Goal: Task Accomplishment & Management: Use online tool/utility

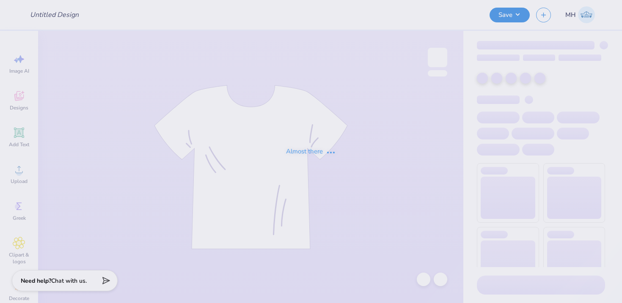
type input "Sigma Pi Santa [PERSON_NAME] Fall Rush 2025"
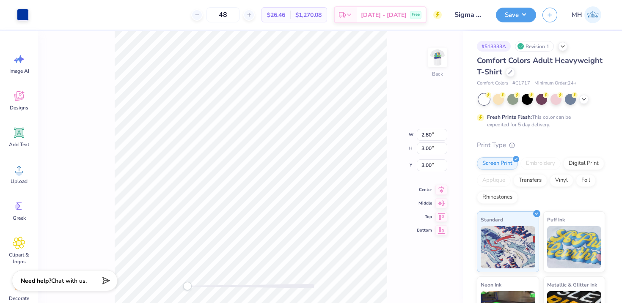
click at [538, 167] on div "Embroidery" at bounding box center [540, 163] width 40 height 13
click at [538, 166] on div "Embroidery" at bounding box center [540, 163] width 40 height 13
click at [546, 161] on div "Embroidery" at bounding box center [540, 163] width 40 height 13
type input "1.40"
type input "1.83"
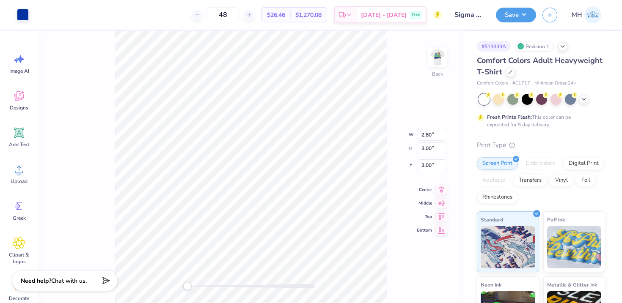
type input "3.22"
click at [547, 161] on div "Embroidery" at bounding box center [540, 163] width 40 height 13
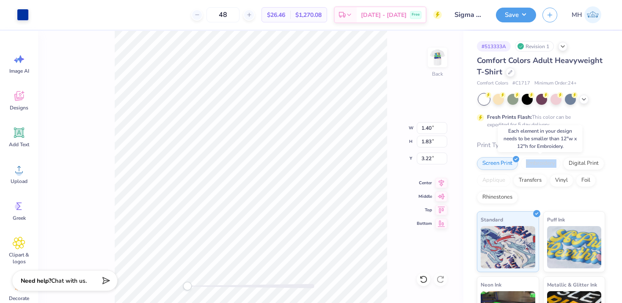
click at [547, 161] on div "Embroidery" at bounding box center [540, 163] width 40 height 13
click at [436, 57] on img at bounding box center [437, 58] width 34 height 34
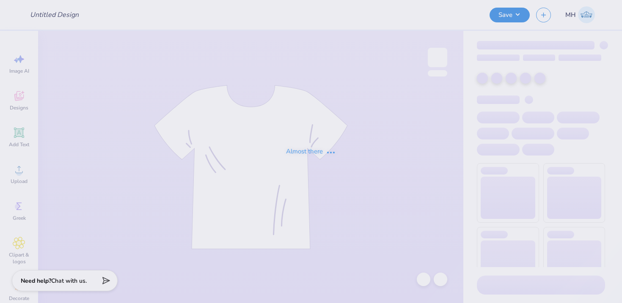
type input "fall rush 20255"
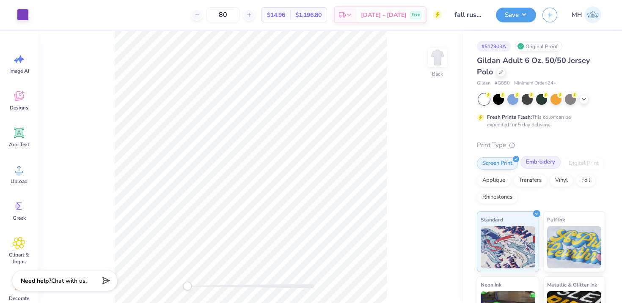
click at [542, 166] on div "Embroidery" at bounding box center [540, 162] width 40 height 13
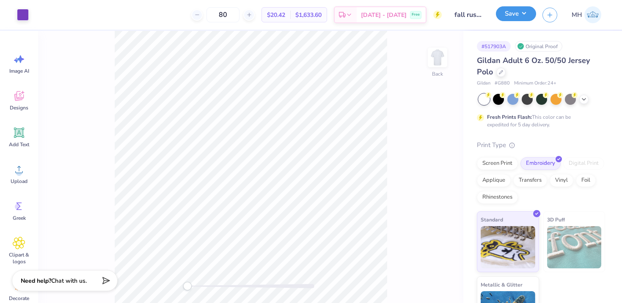
click at [508, 14] on button "Save" at bounding box center [516, 13] width 40 height 15
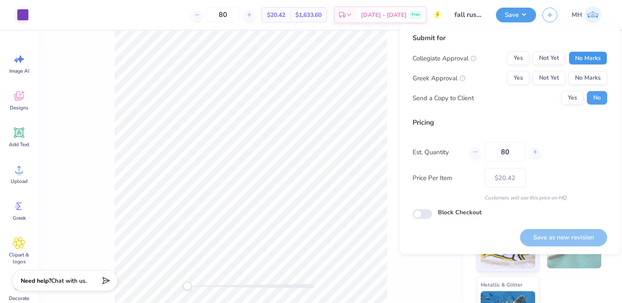
click at [585, 57] on button "No Marks" at bounding box center [587, 59] width 38 height 14
click at [589, 69] on div "Collegiate Approval Yes Not Yet No Marks Greek Approval Yes Not Yet No Marks Se…" at bounding box center [509, 78] width 195 height 53
click at [589, 77] on button "No Marks" at bounding box center [587, 78] width 38 height 14
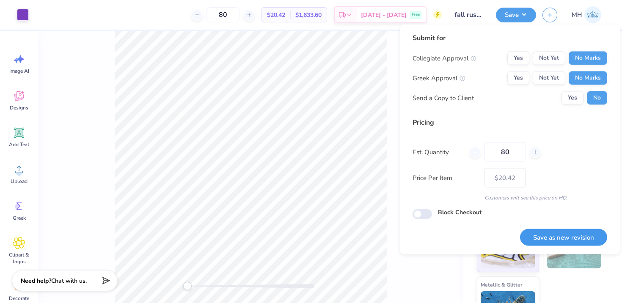
click at [563, 242] on button "Save as new revision" at bounding box center [563, 237] width 87 height 17
type input "$20.42"
